Goal: Task Accomplishment & Management: Use online tool/utility

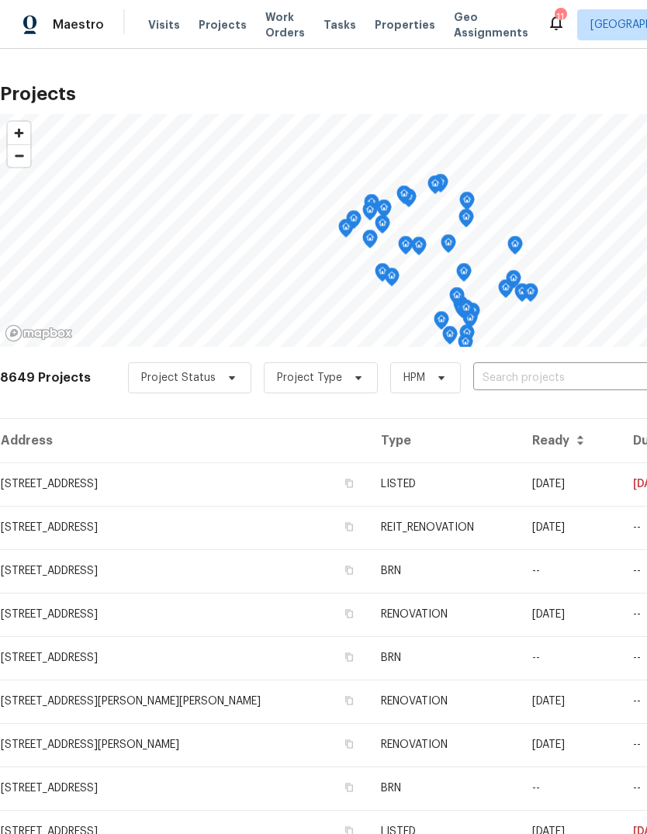
click at [498, 380] on input "text" at bounding box center [562, 378] width 178 height 24
type input "5916"
click at [530, 413] on li "[STREET_ADDRESS]" at bounding box center [529, 413] width 226 height 26
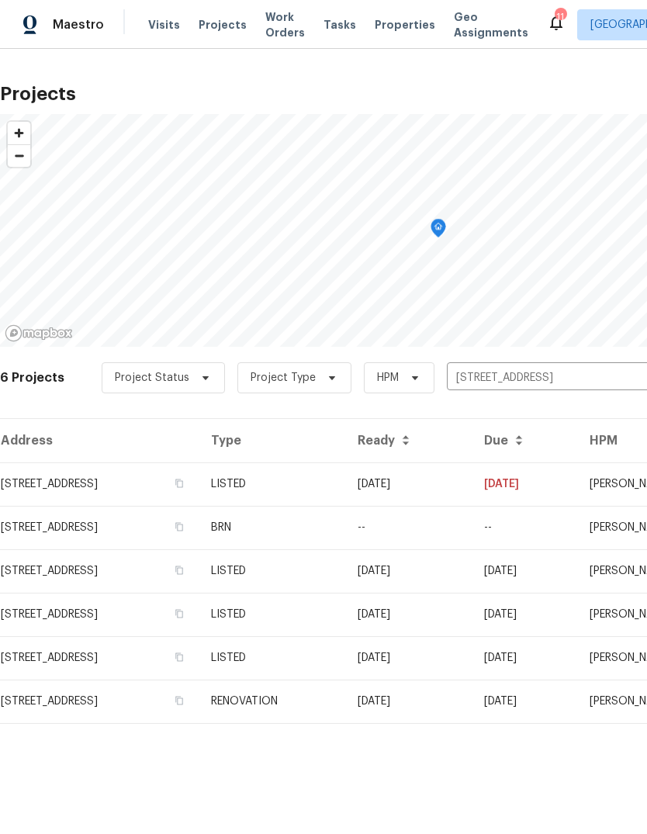
click at [345, 479] on td "LISTED" at bounding box center [272, 483] width 147 height 43
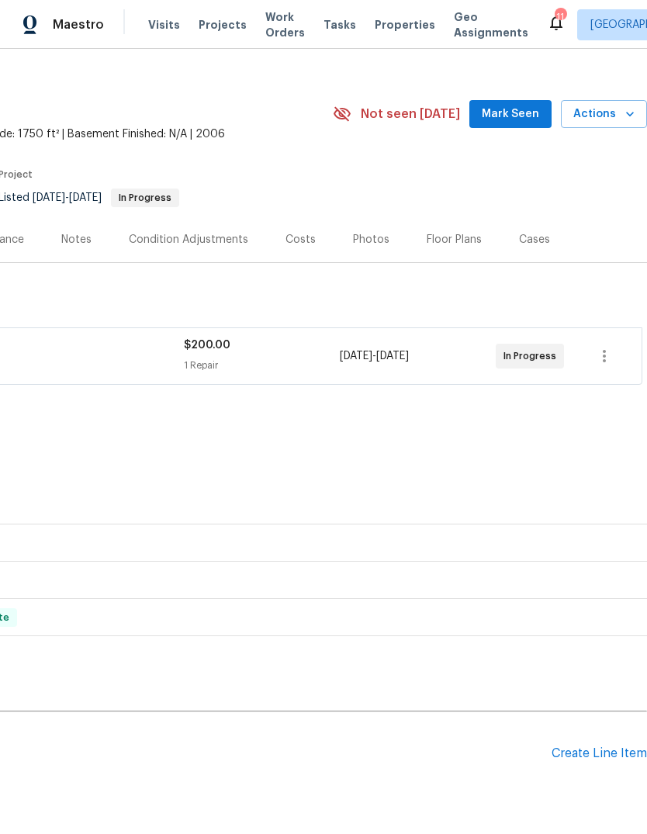
scroll to position [20, 230]
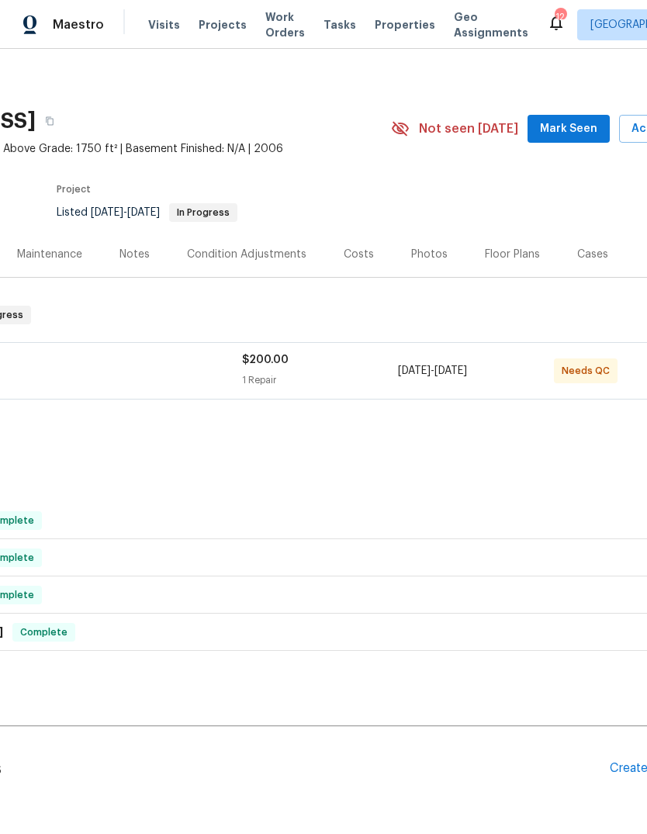
scroll to position [4, 170]
click at [330, 375] on div "1 Repair" at bounding box center [321, 380] width 156 height 16
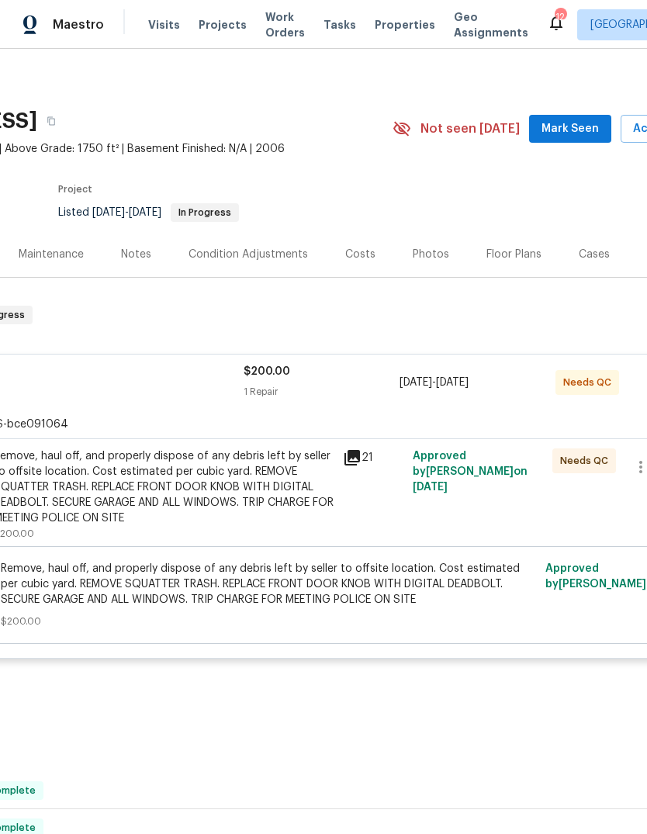
click at [263, 518] on div "Remove, haul off, and properly dispose of any debris left by seller to offsite …" at bounding box center [164, 487] width 340 height 78
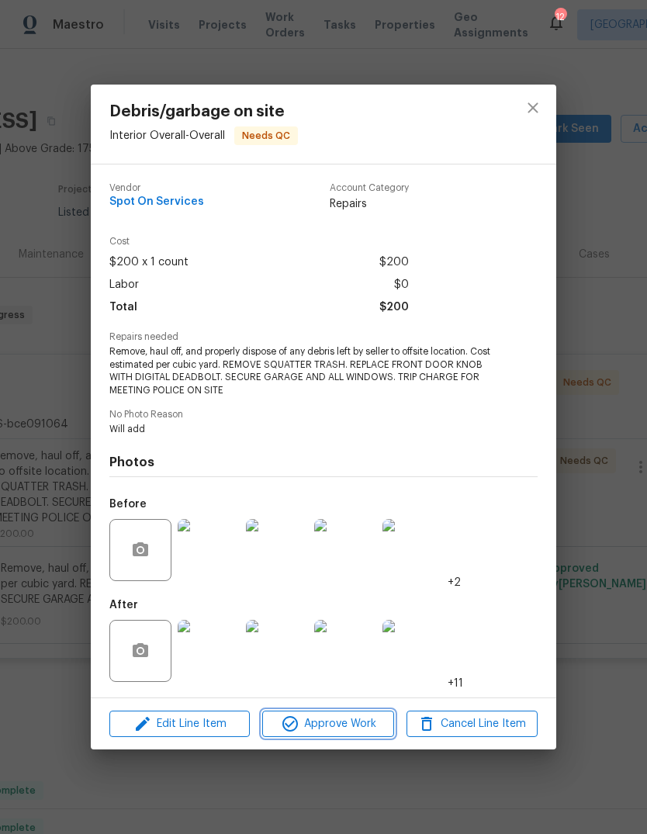
click at [349, 725] on span "Approve Work" at bounding box center [328, 723] width 122 height 19
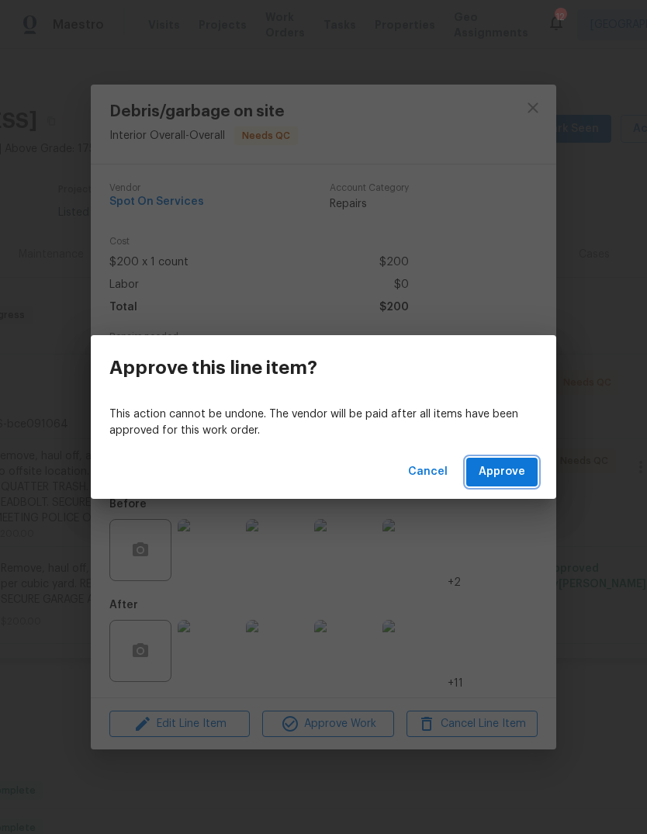
click at [513, 478] on span "Approve" at bounding box center [501, 471] width 47 height 19
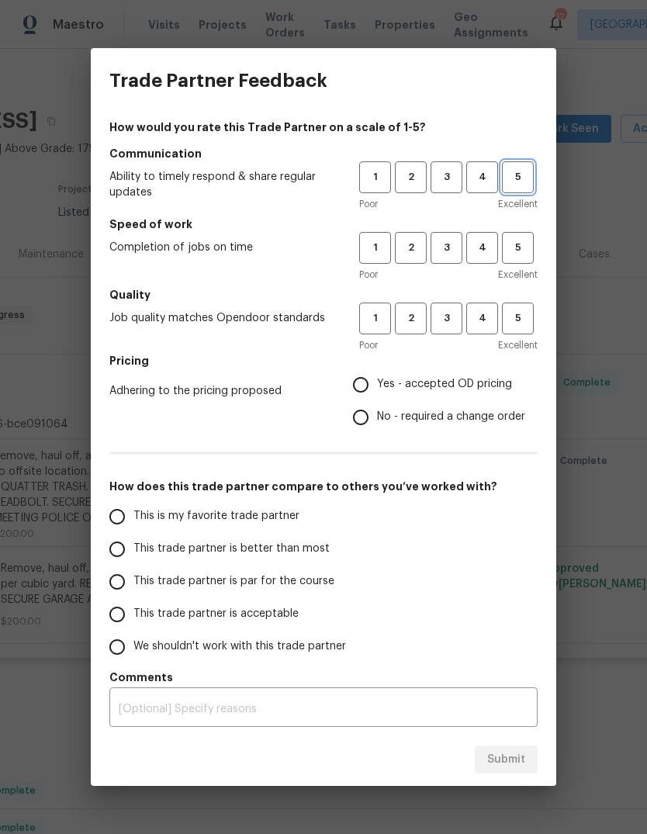
click at [523, 176] on span "5" at bounding box center [517, 177] width 29 height 18
click at [516, 244] on span "5" at bounding box center [517, 248] width 29 height 18
click at [517, 321] on span "5" at bounding box center [517, 318] width 29 height 18
click at [364, 382] on input "Yes - accepted OD pricing" at bounding box center [360, 384] width 33 height 33
radio input "true"
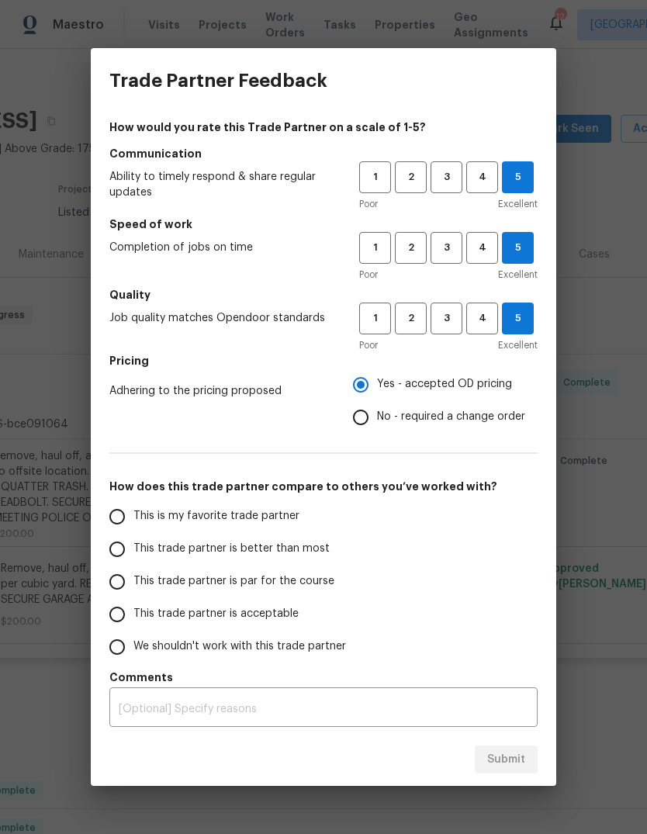
click at [123, 521] on input "This is my favorite trade partner" at bounding box center [117, 516] width 33 height 33
click at [517, 759] on span "Submit" at bounding box center [506, 759] width 38 height 19
radio input "true"
